Goal: Communication & Community: Answer question/provide support

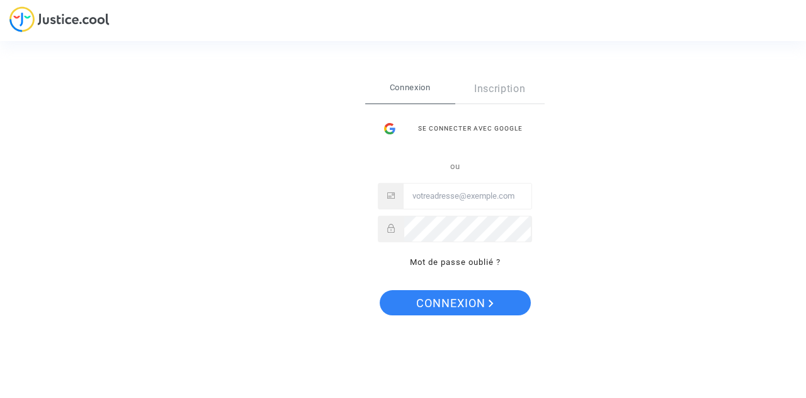
click at [500, 198] on input "Email" at bounding box center [468, 195] width 128 height 25
type input "lor2046@yahoo.com"
click at [380, 290] on button "Connexion" at bounding box center [455, 302] width 151 height 25
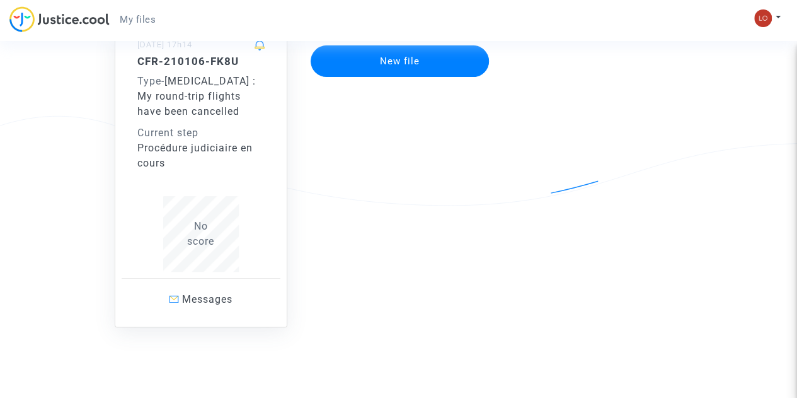
scroll to position [151, 0]
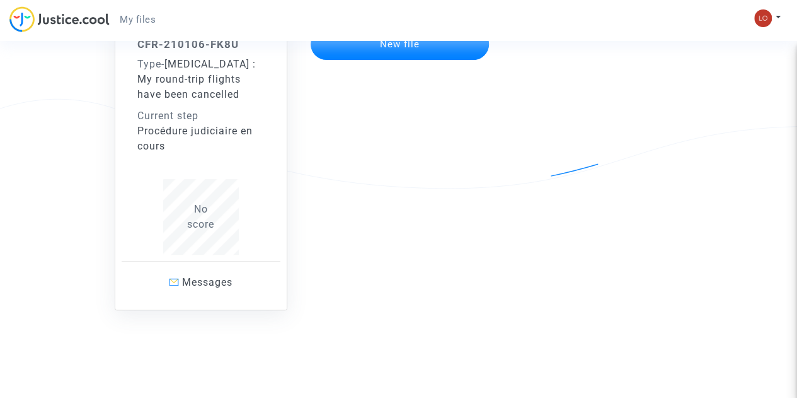
click at [239, 160] on div "CFR-210106-FK8U Type - [MEDICAL_DATA] : My round-trip flights have been cancell…" at bounding box center [200, 146] width 127 height 217
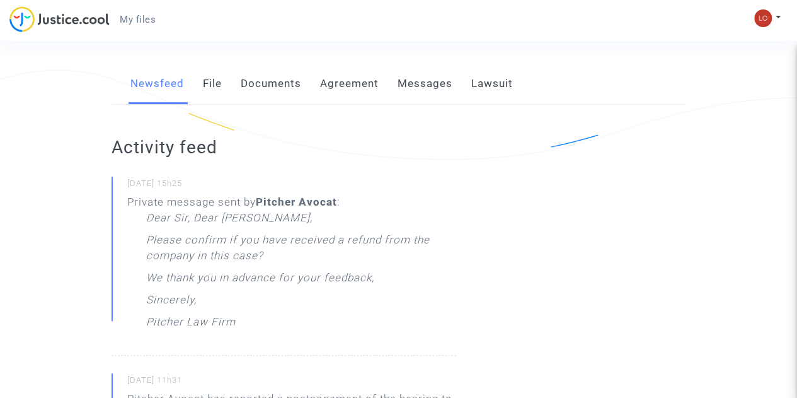
scroll to position [189, 0]
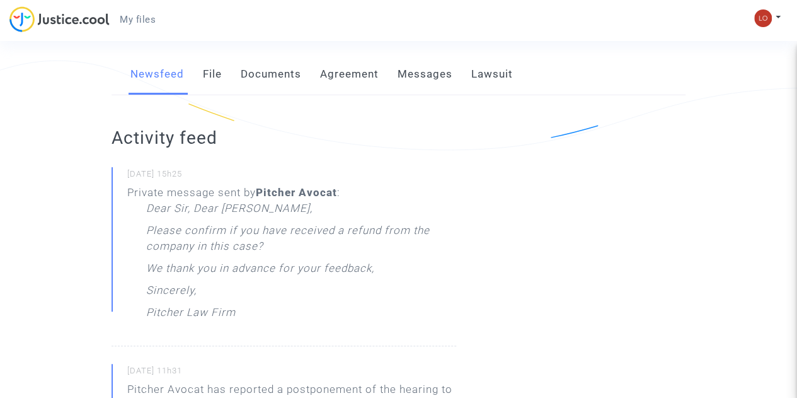
click at [309, 171] on small "[DATE] 15h25" at bounding box center [291, 176] width 329 height 16
click at [270, 209] on div "Dear [PERSON_NAME], Dear [PERSON_NAME], Please confirm if you have received a r…" at bounding box center [301, 263] width 310 height 126
click at [280, 303] on div "Dear [PERSON_NAME], Dear [PERSON_NAME], Please confirm if you have received a r…" at bounding box center [301, 263] width 310 height 126
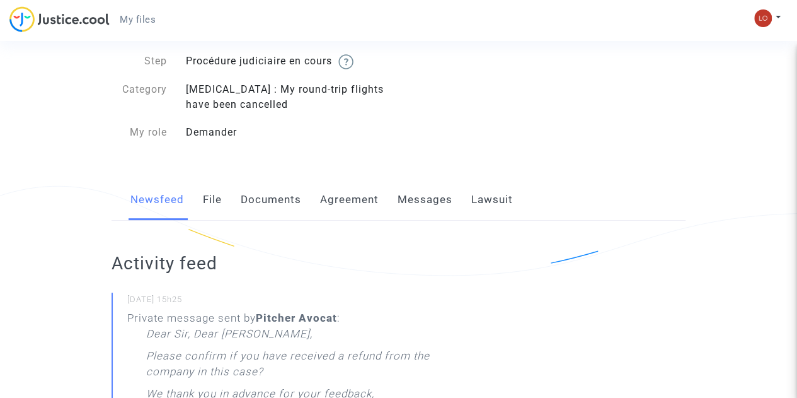
scroll to position [63, 0]
click at [428, 206] on link "Messages" at bounding box center [425, 201] width 55 height 42
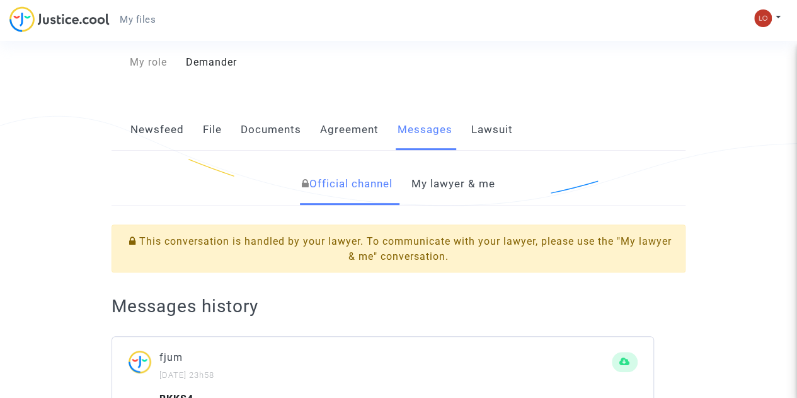
scroll to position [77, 0]
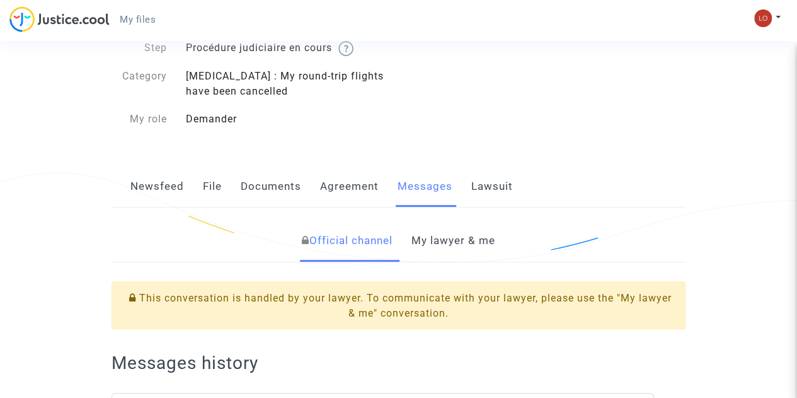
click at [481, 244] on link "My lawyer & me" at bounding box center [453, 241] width 84 height 42
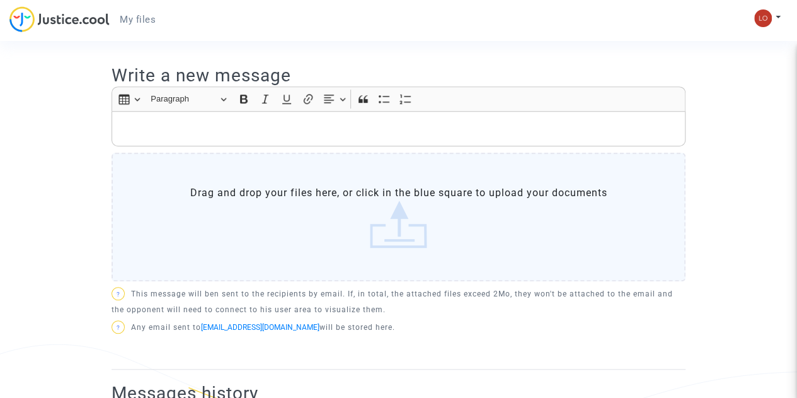
scroll to position [329, 0]
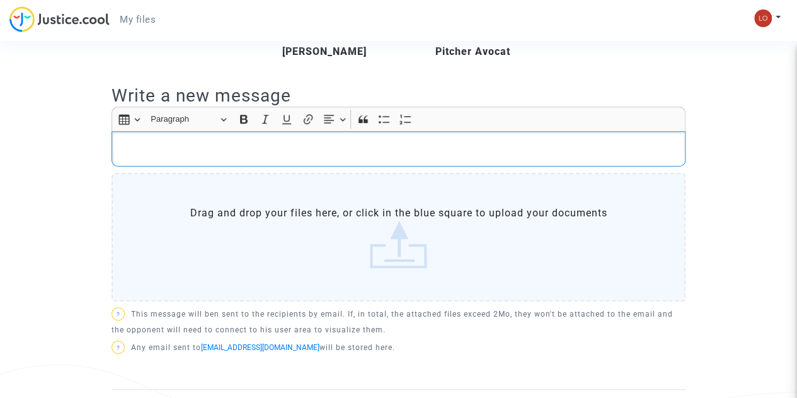
click at [299, 157] on div "Rich Text Editor, main" at bounding box center [399, 148] width 574 height 35
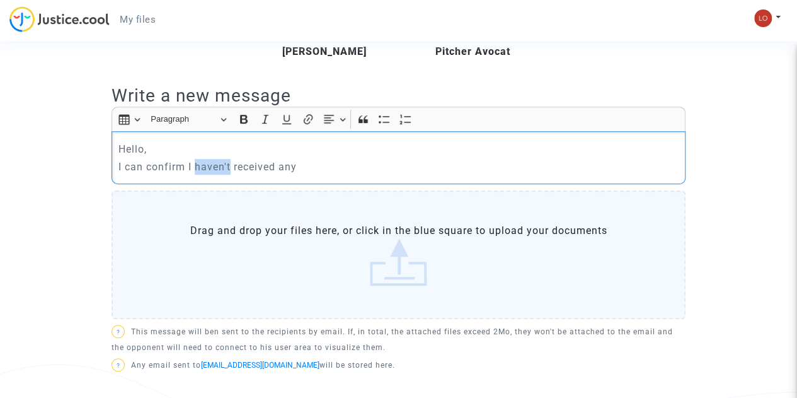
drag, startPoint x: 194, startPoint y: 167, endPoint x: 231, endPoint y: 166, distance: 36.6
click at [231, 166] on p "I can confirm I haven't received any" at bounding box center [398, 167] width 561 height 16
click at [238, 123] on icon "Editor toolbar" at bounding box center [244, 119] width 13 height 13
click at [231, 167] on p "I can confirm I haven't received any" at bounding box center [398, 167] width 561 height 16
click at [231, 166] on p "I can confirm I haven't received any" at bounding box center [398, 167] width 561 height 16
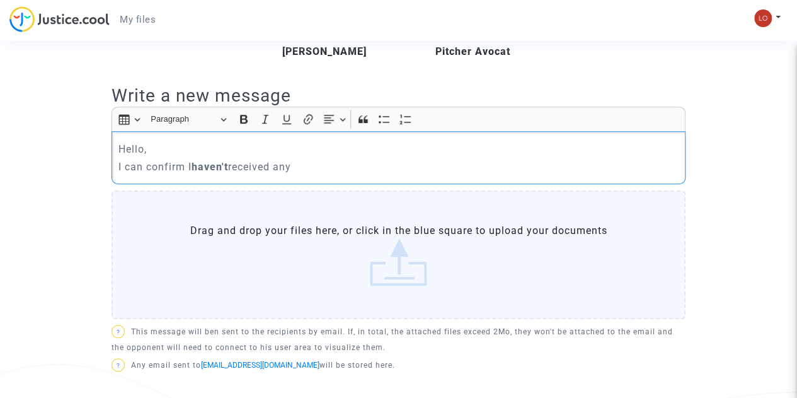
click at [316, 159] on p "I can confirm I haven't received any" at bounding box center [398, 167] width 561 height 16
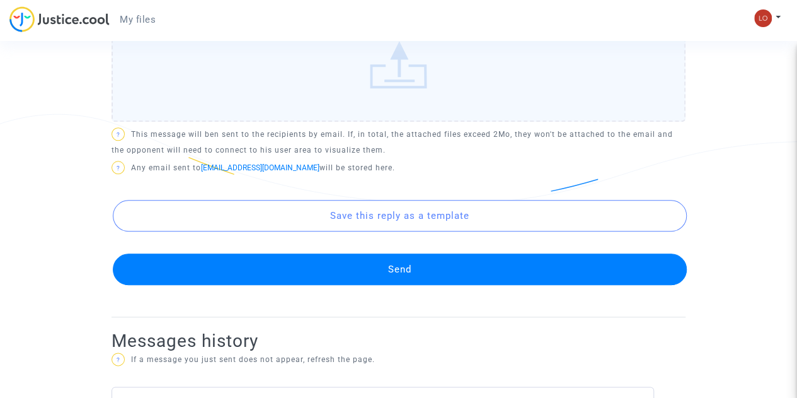
scroll to position [581, 0]
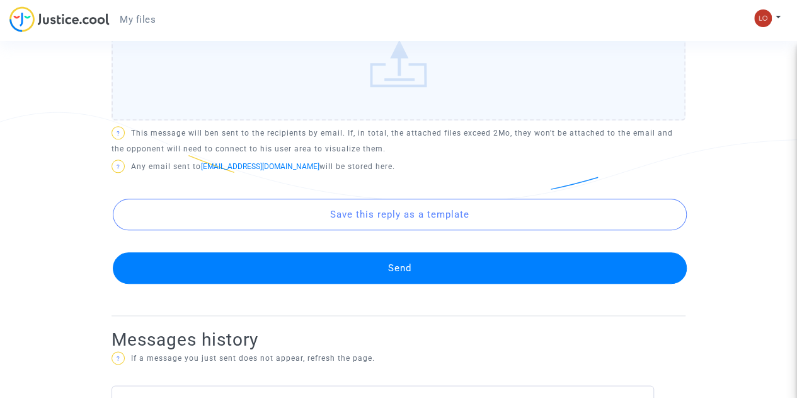
click at [481, 264] on button "Send" at bounding box center [400, 268] width 574 height 32
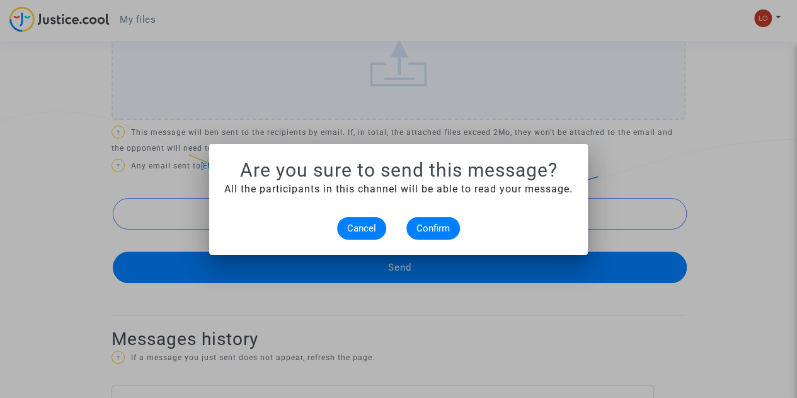
scroll to position [0, 0]
click at [433, 236] on button "Confirm" at bounding box center [433, 228] width 54 height 23
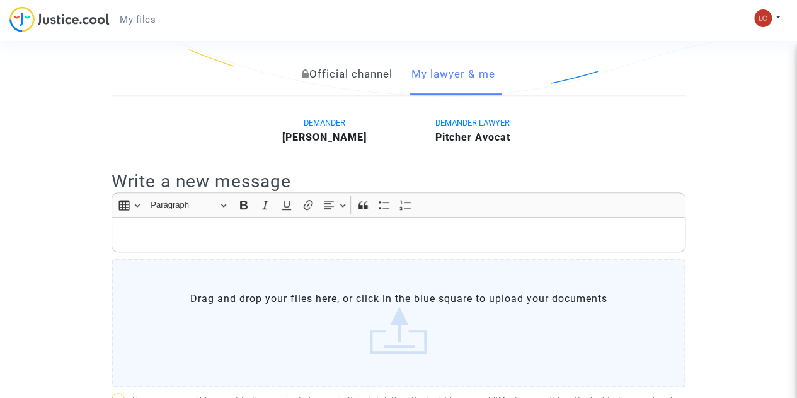
scroll to position [252, 0]
